Goal: Task Accomplishment & Management: Use online tool/utility

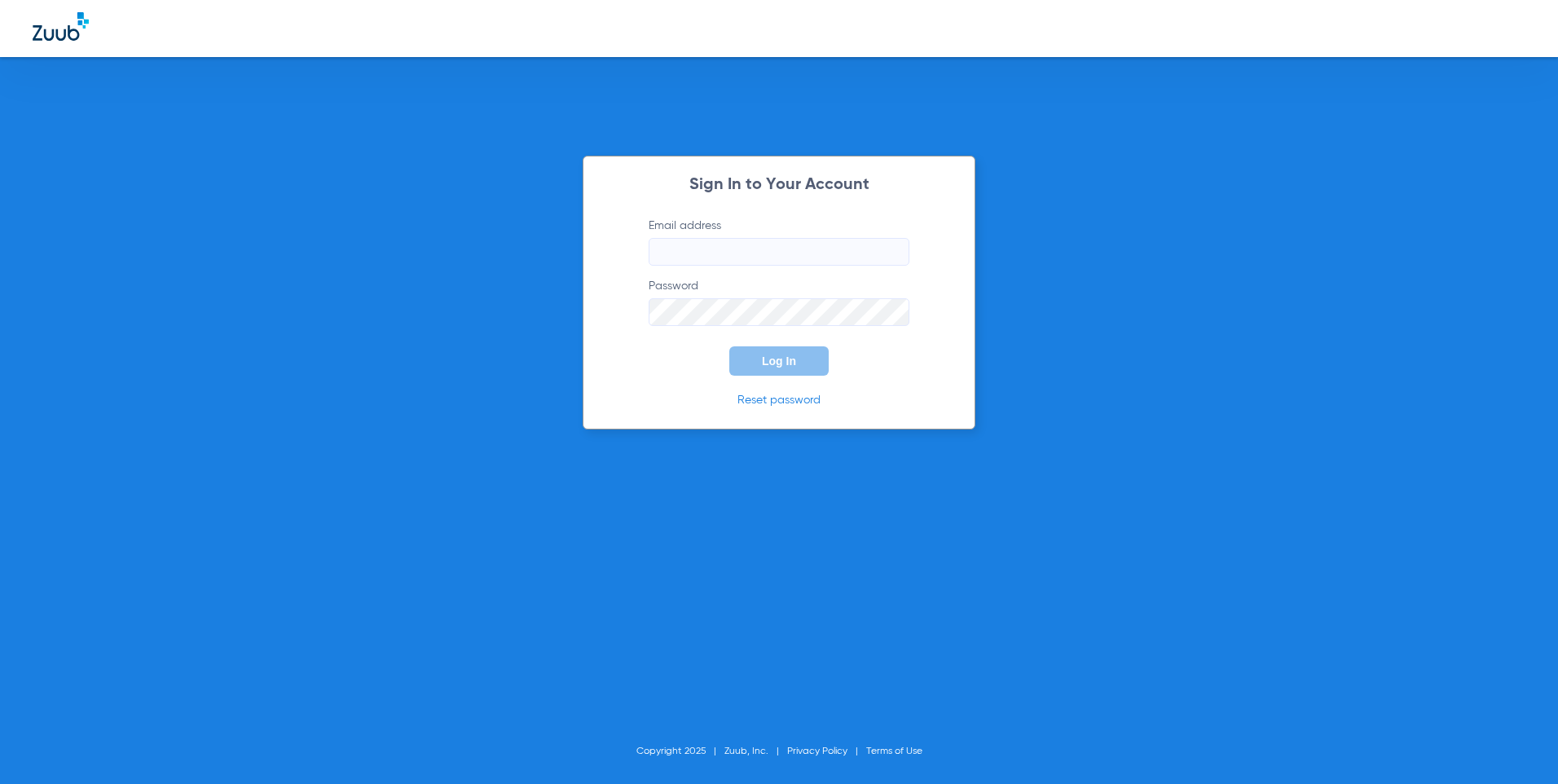
type input "[EMAIL_ADDRESS][DOMAIN_NAME]"
click at [787, 363] on span "Log In" at bounding box center [779, 361] width 35 height 13
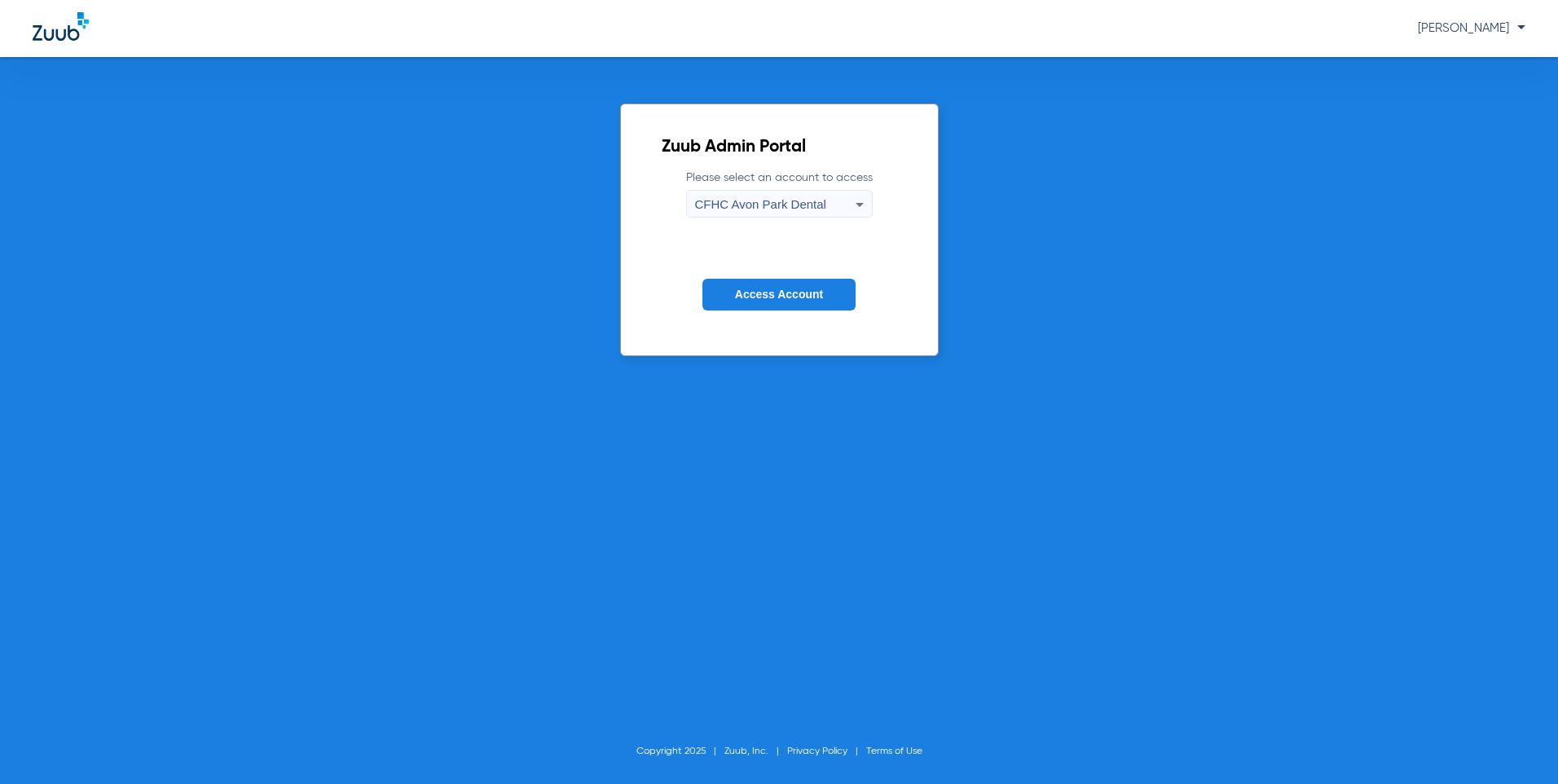
click at [857, 203] on icon at bounding box center [859, 204] width 8 height 4
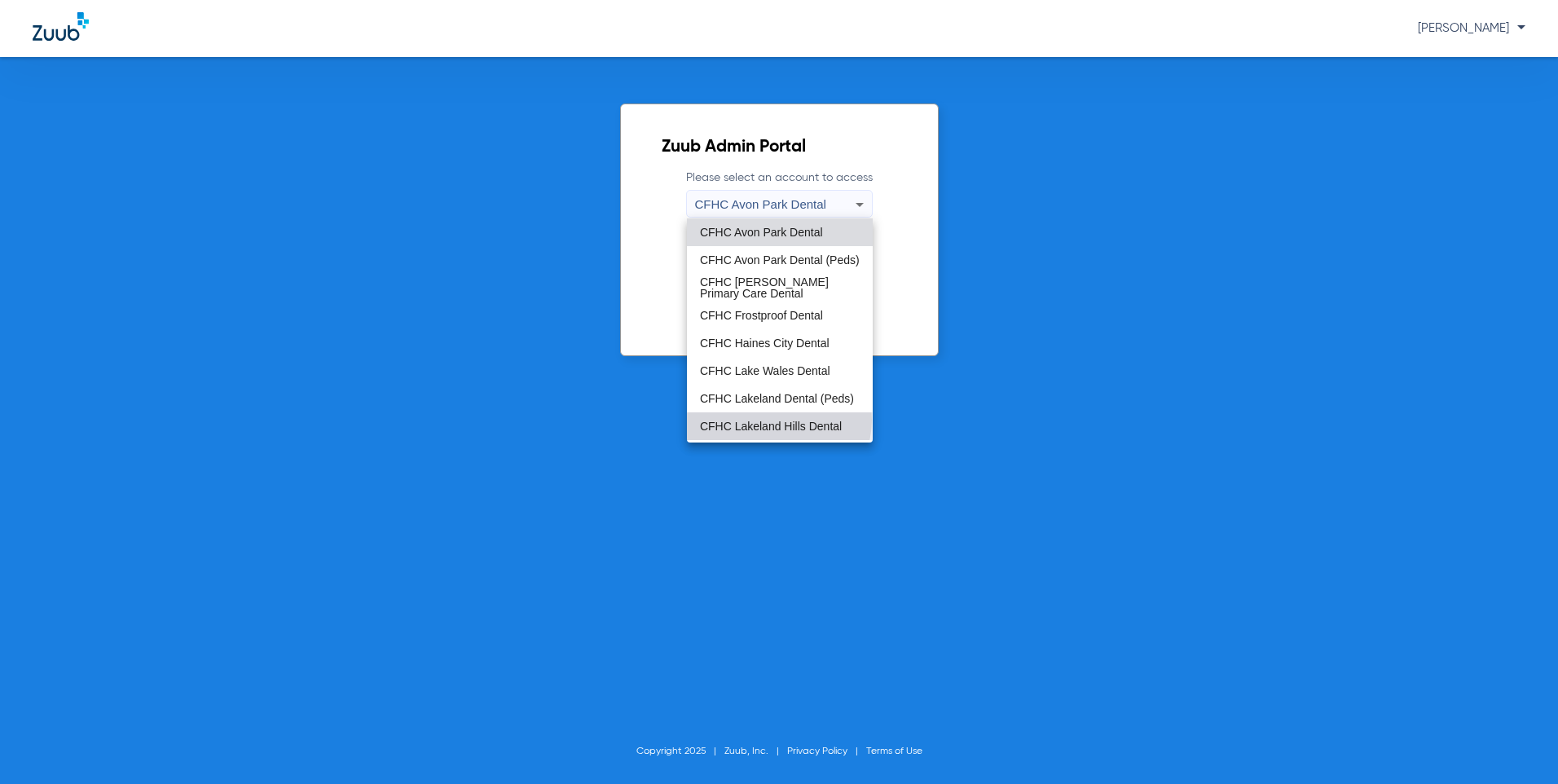
click at [778, 421] on span "CFHC Lakeland Hills Dental" at bounding box center [771, 426] width 142 height 12
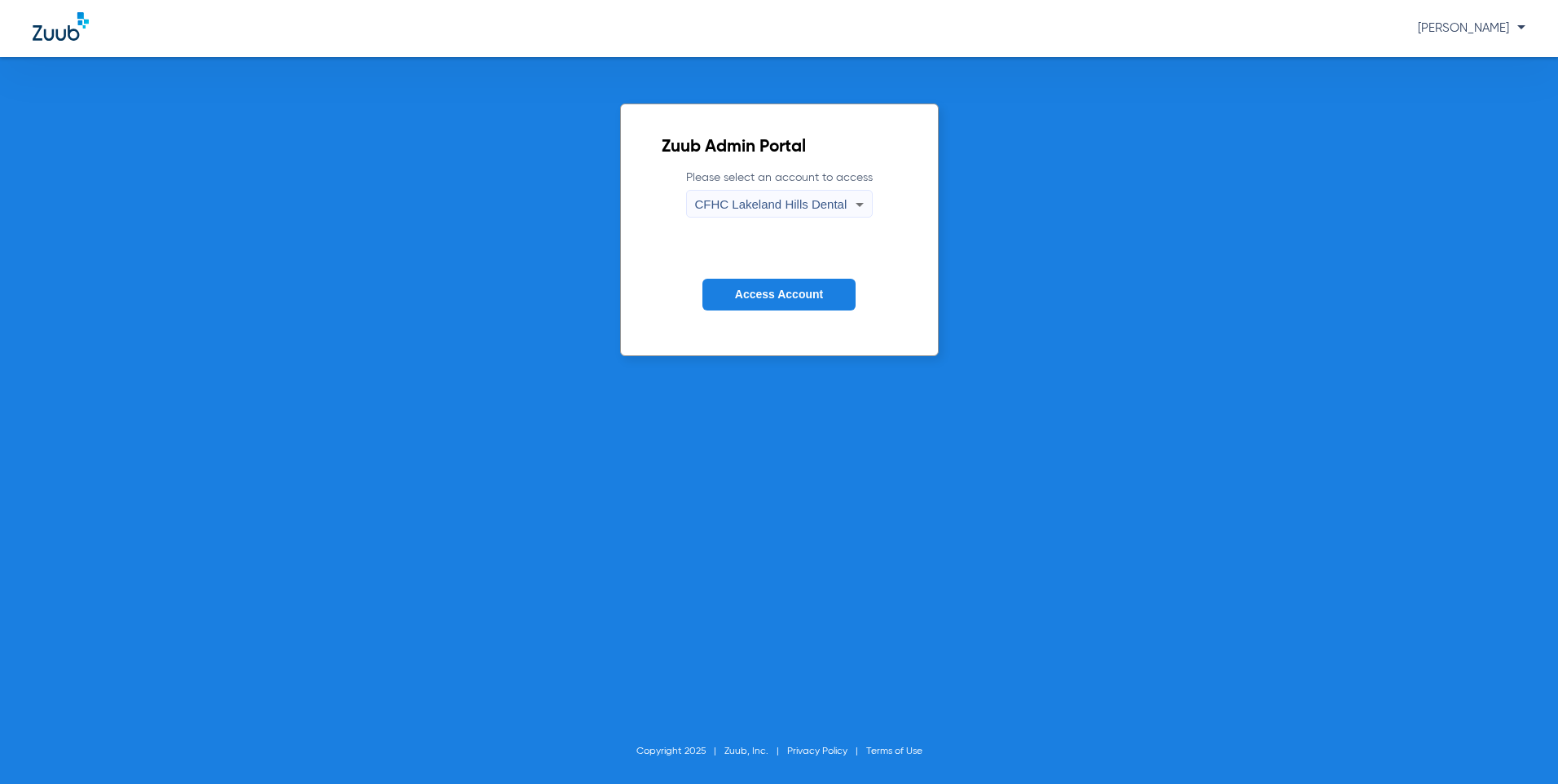
click at [734, 294] on button "Access Account" at bounding box center [779, 294] width 154 height 32
